Goal: Check status: Check status

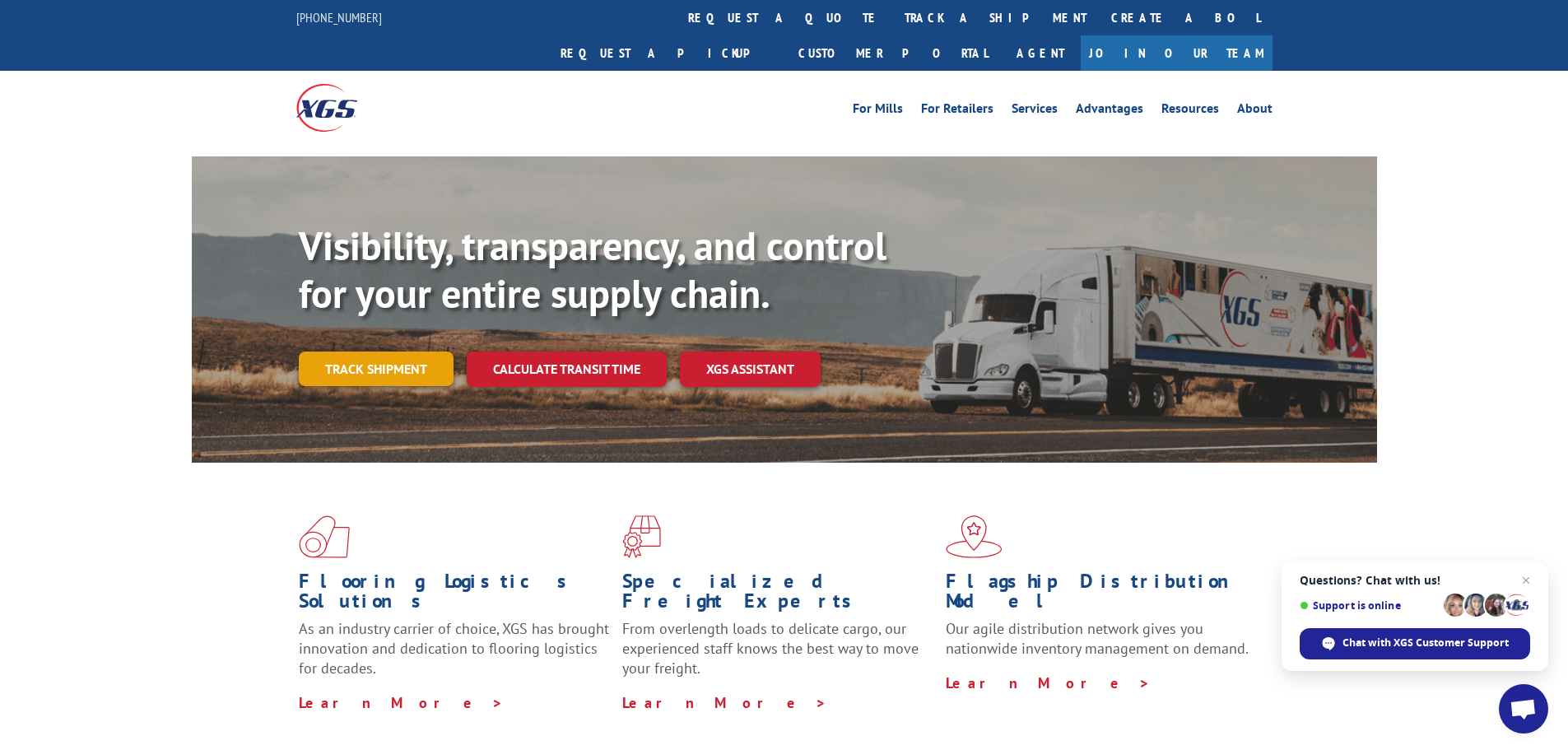
click at [315, 352] on link "Track shipment" at bounding box center [376, 369] width 155 height 34
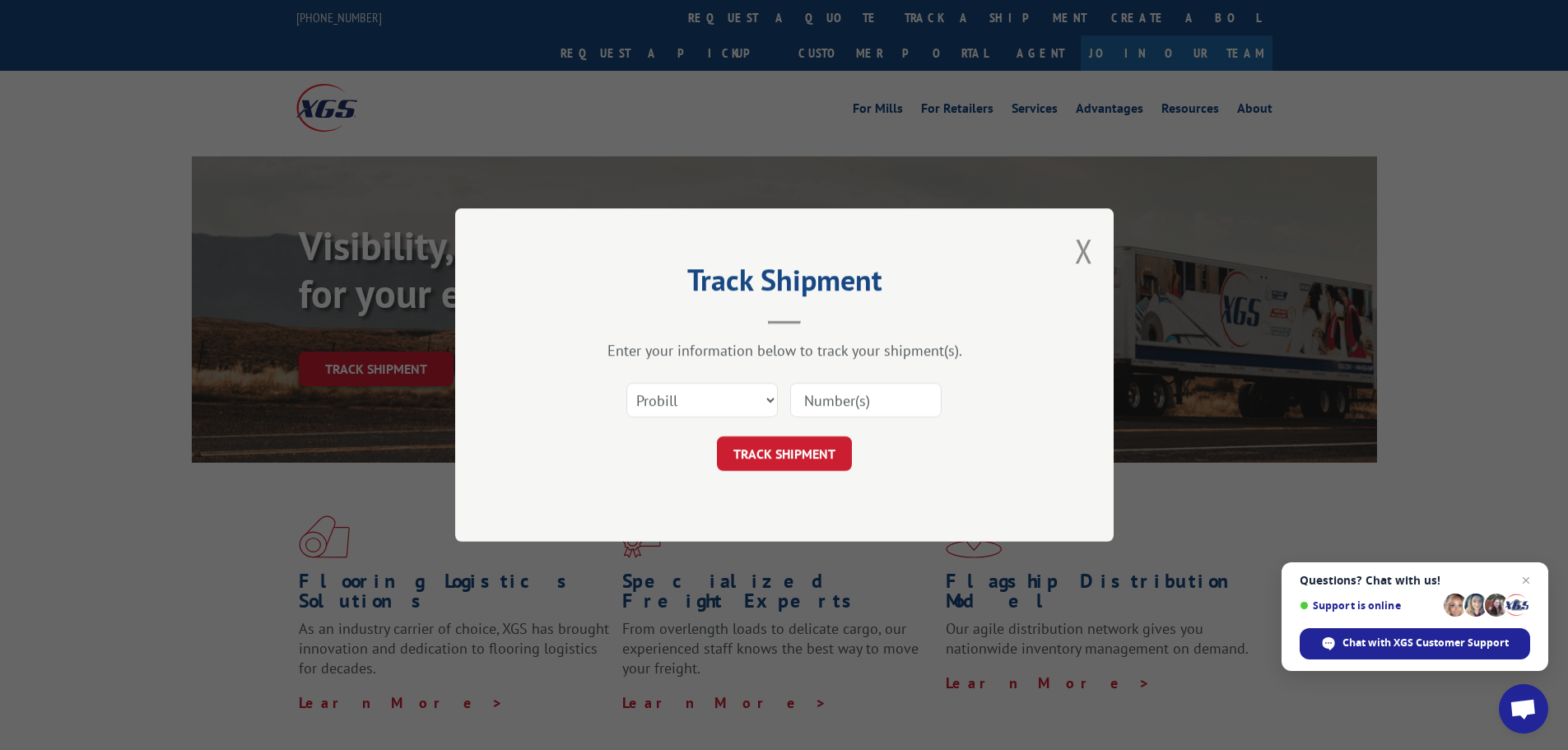
click at [900, 405] on input at bounding box center [867, 400] width 151 height 34
type input "32506474"
click button "TRACK SHIPMENT" at bounding box center [784, 453] width 135 height 34
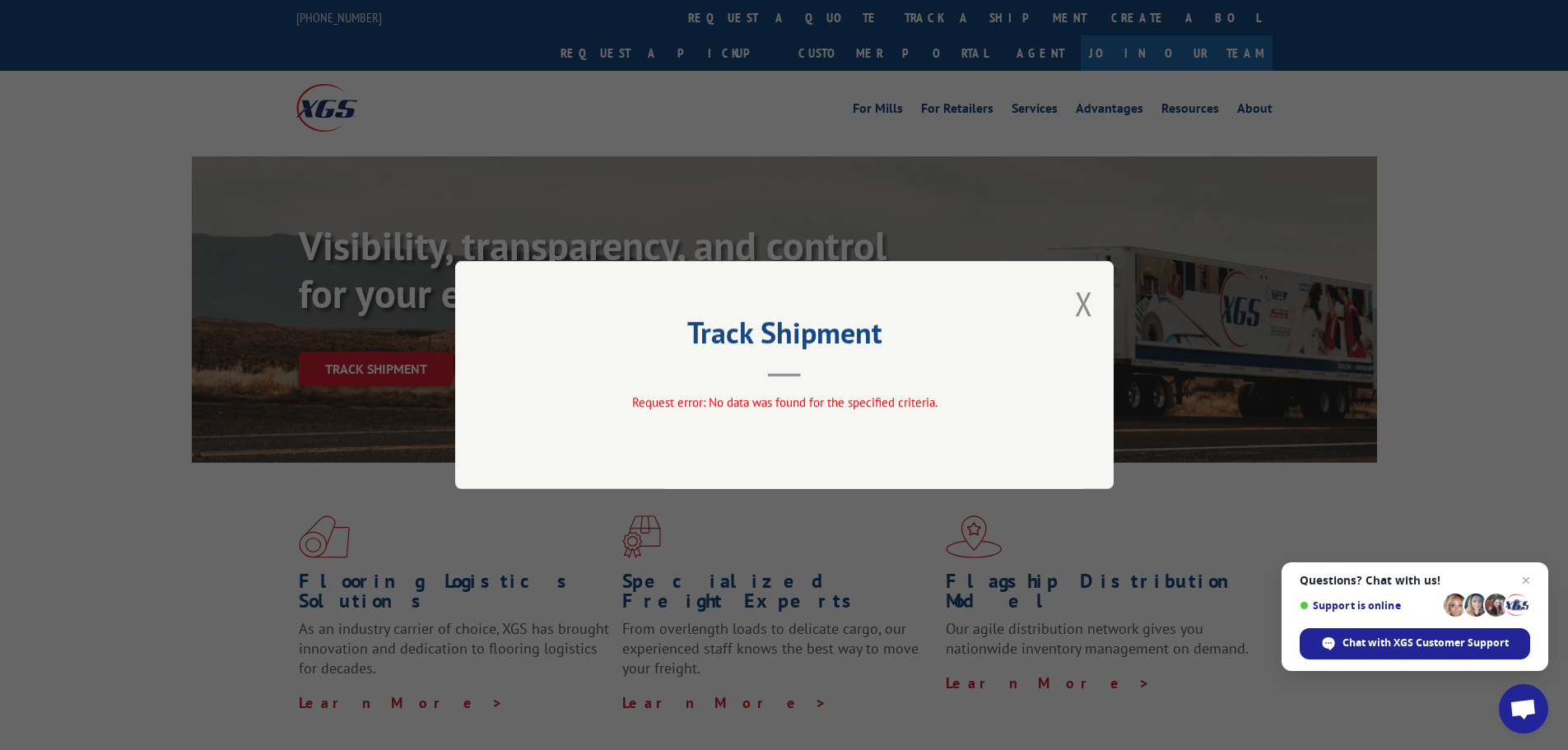
click at [1087, 340] on div "Track Shipment Request error: No data was found for the specified criteria." at bounding box center [784, 374] width 658 height 228
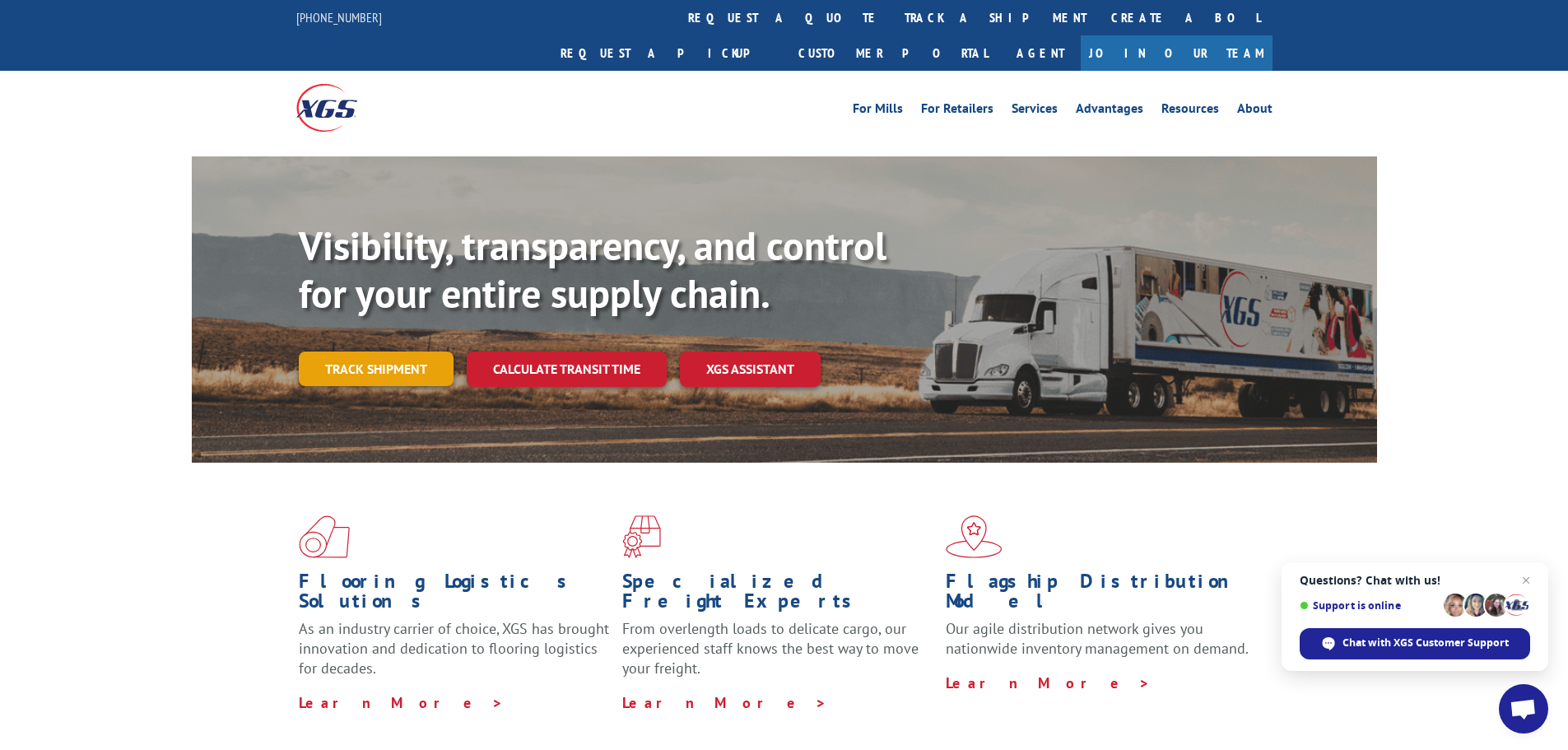
click at [408, 352] on link "Track shipment" at bounding box center [376, 369] width 155 height 34
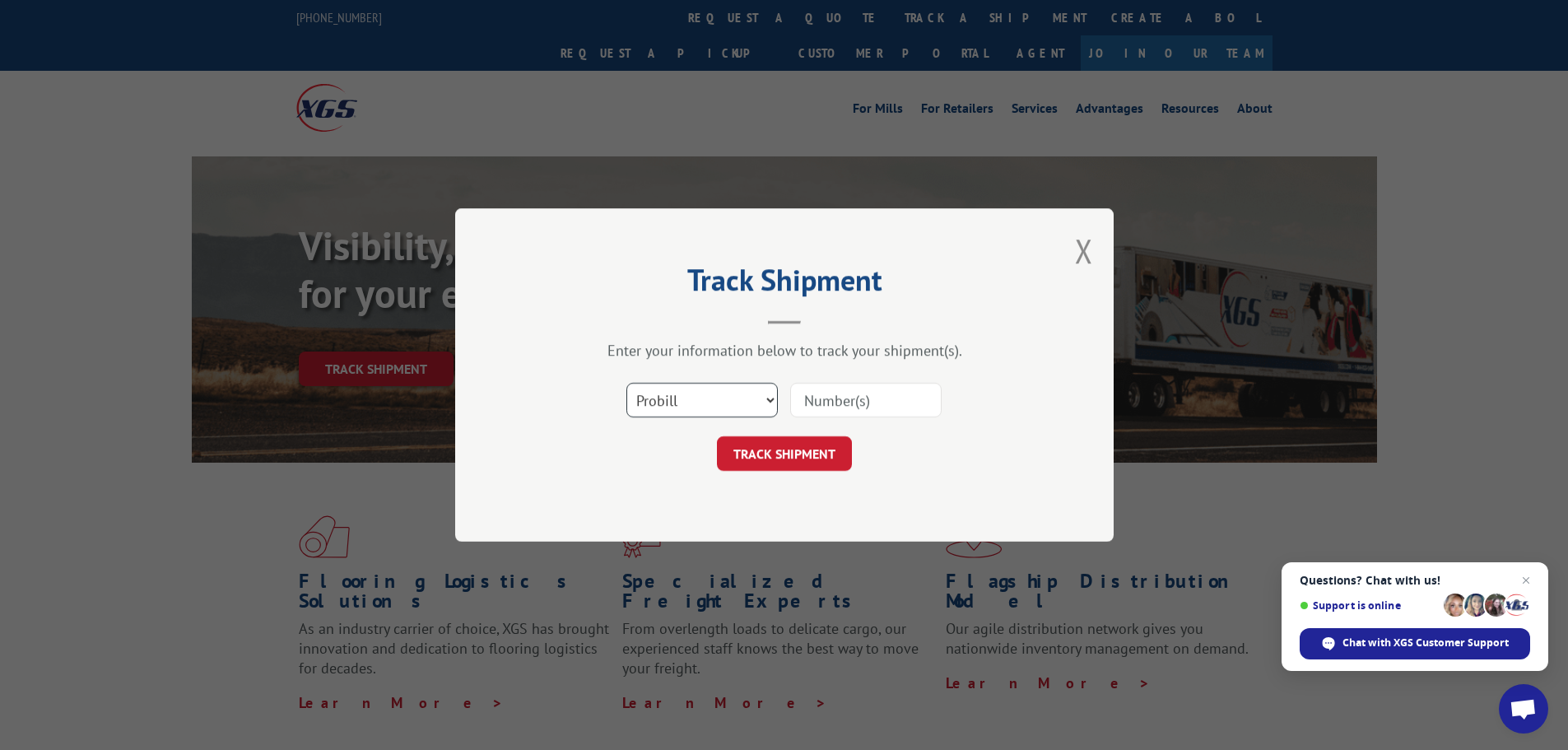
click at [702, 414] on select "Select category... Probill BOL PO" at bounding box center [702, 400] width 151 height 34
select select "po"
click at [627, 383] on select "Select category... Probill BOL PO" at bounding box center [702, 400] width 151 height 34
click at [830, 405] on input at bounding box center [867, 400] width 151 height 34
type input "32506474"
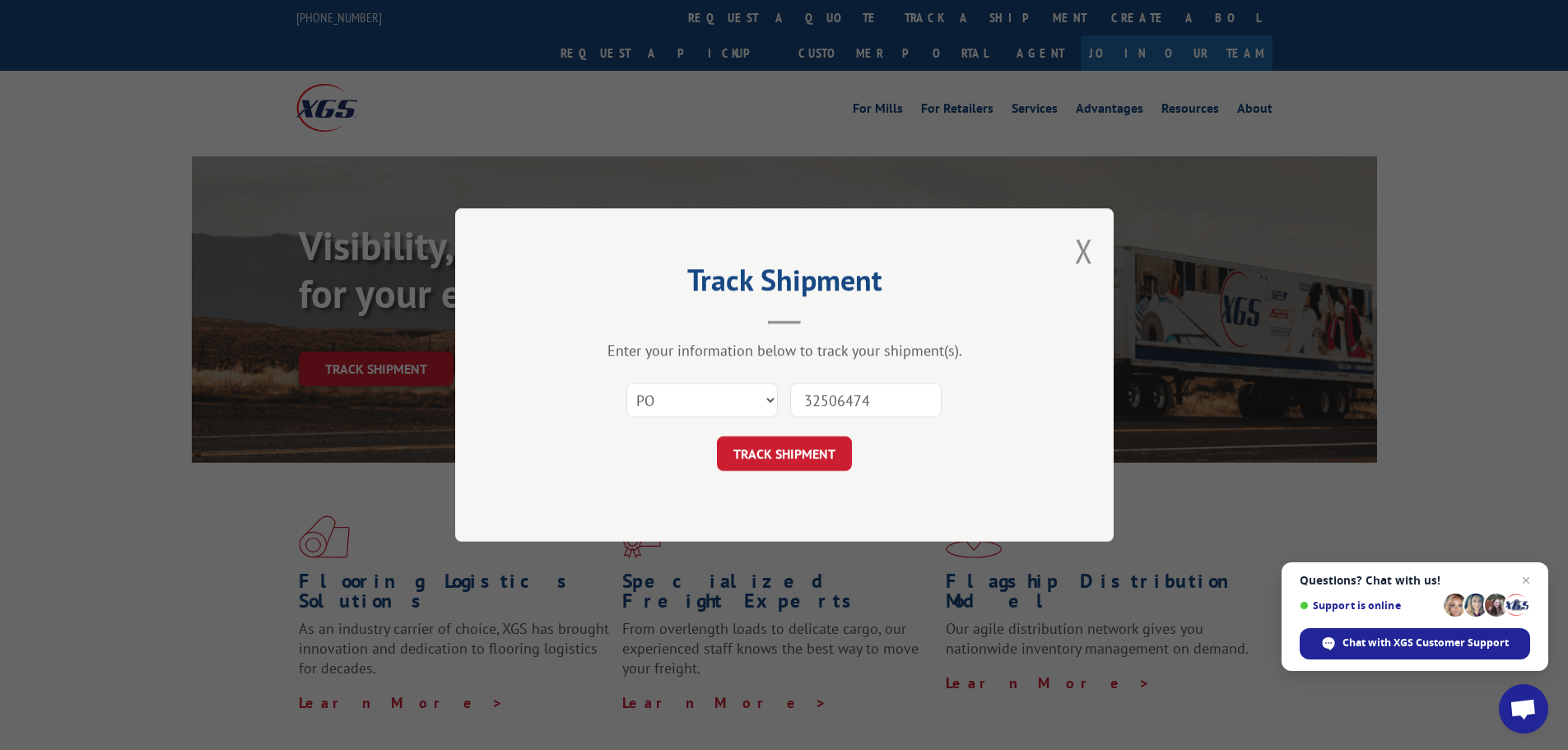
click button "TRACK SHIPMENT" at bounding box center [784, 453] width 135 height 34
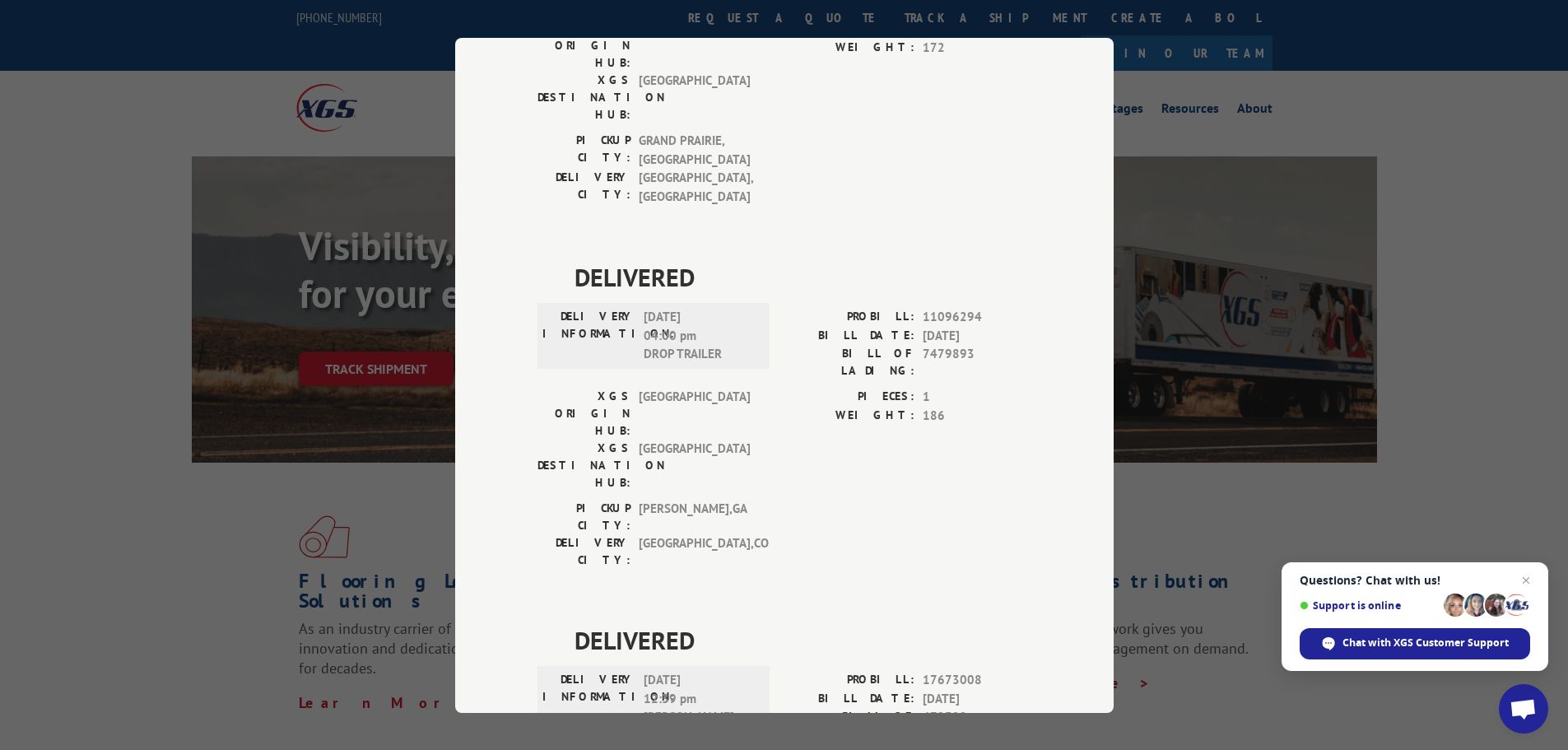
scroll to position [331, 0]
